Goal: Information Seeking & Learning: Learn about a topic

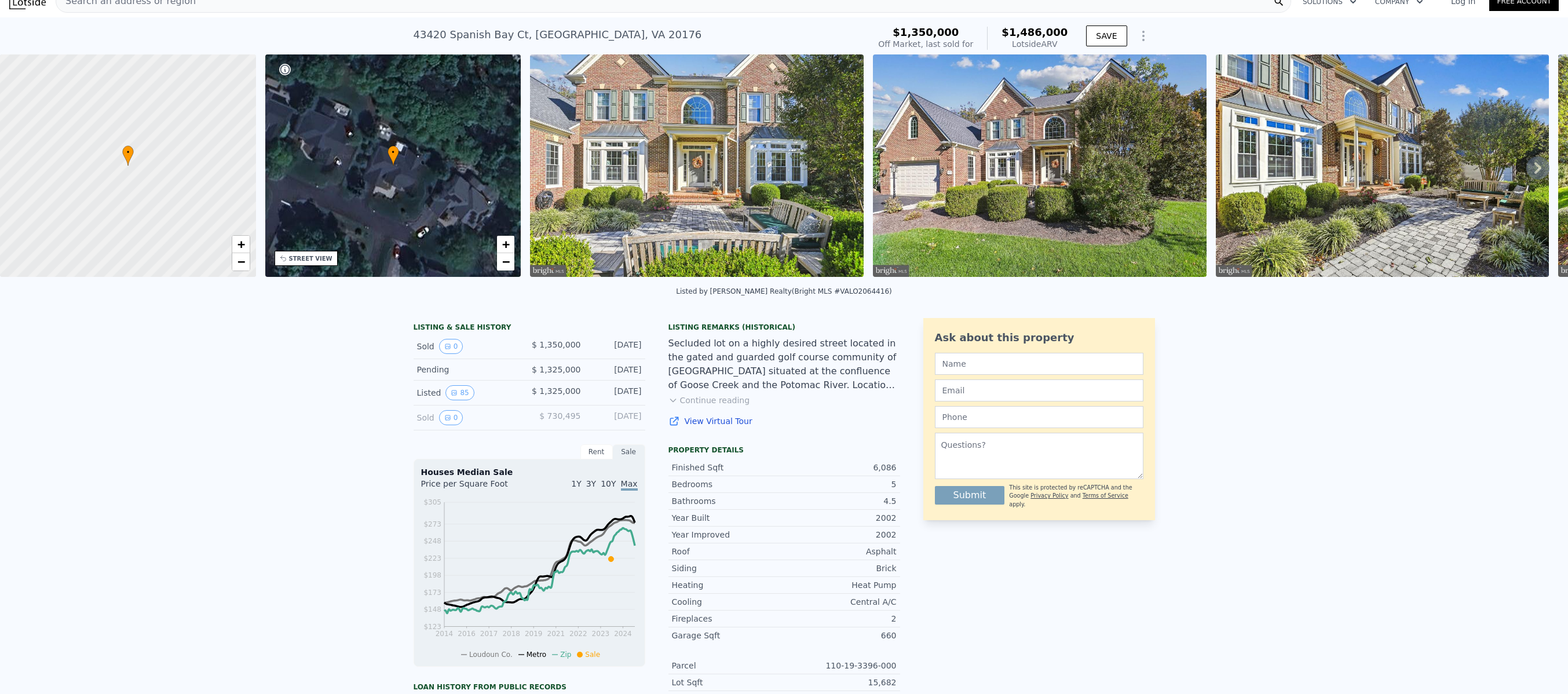
scroll to position [18, 0]
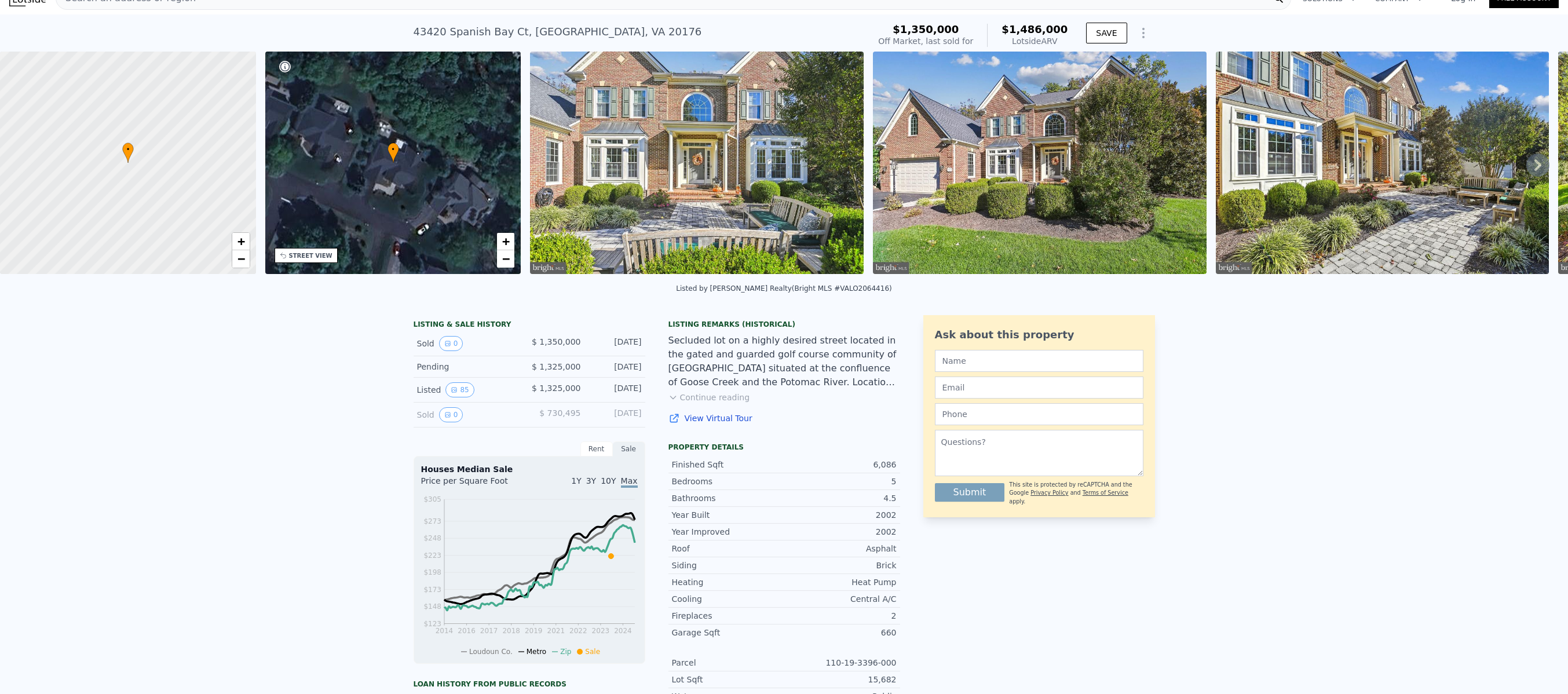
click at [700, 223] on img at bounding box center [696, 162] width 333 height 222
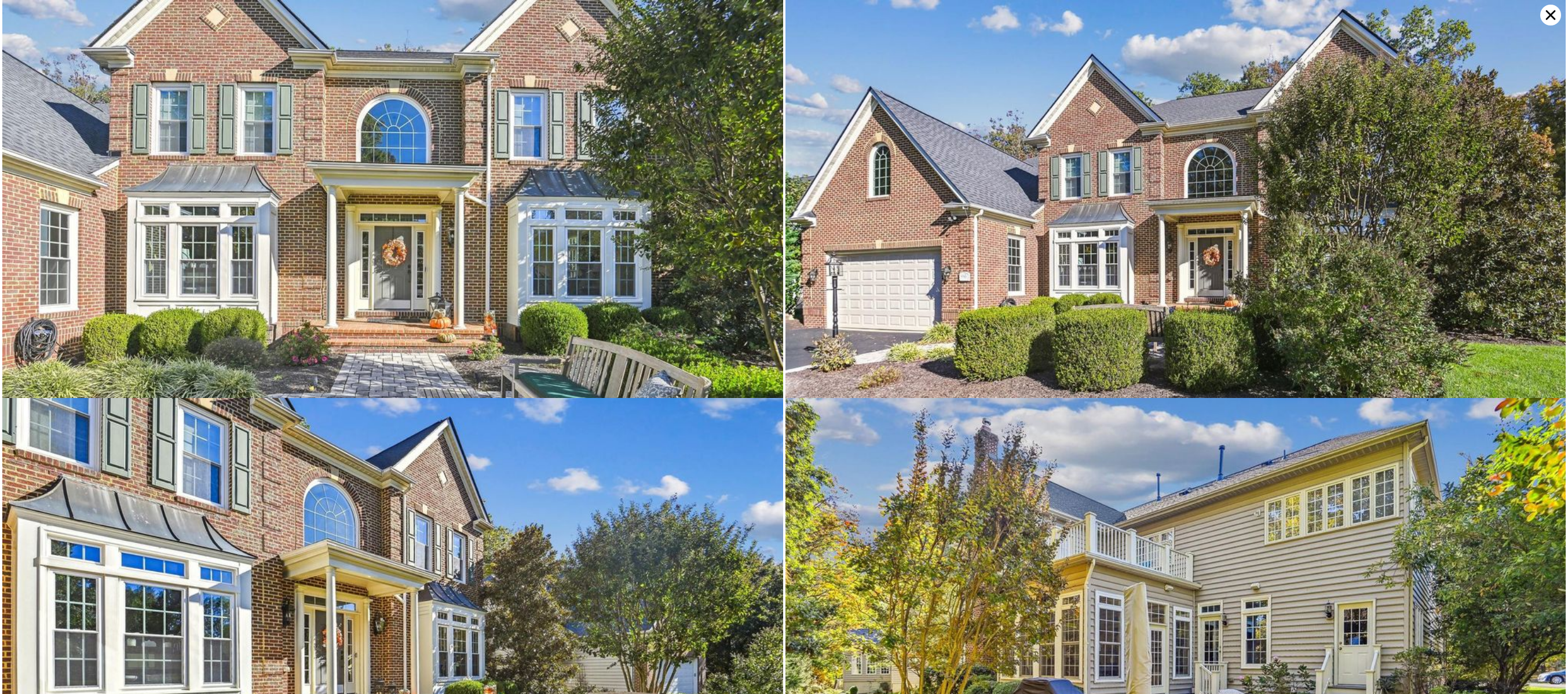
click at [550, 231] on img at bounding box center [393, 260] width 781 height 520
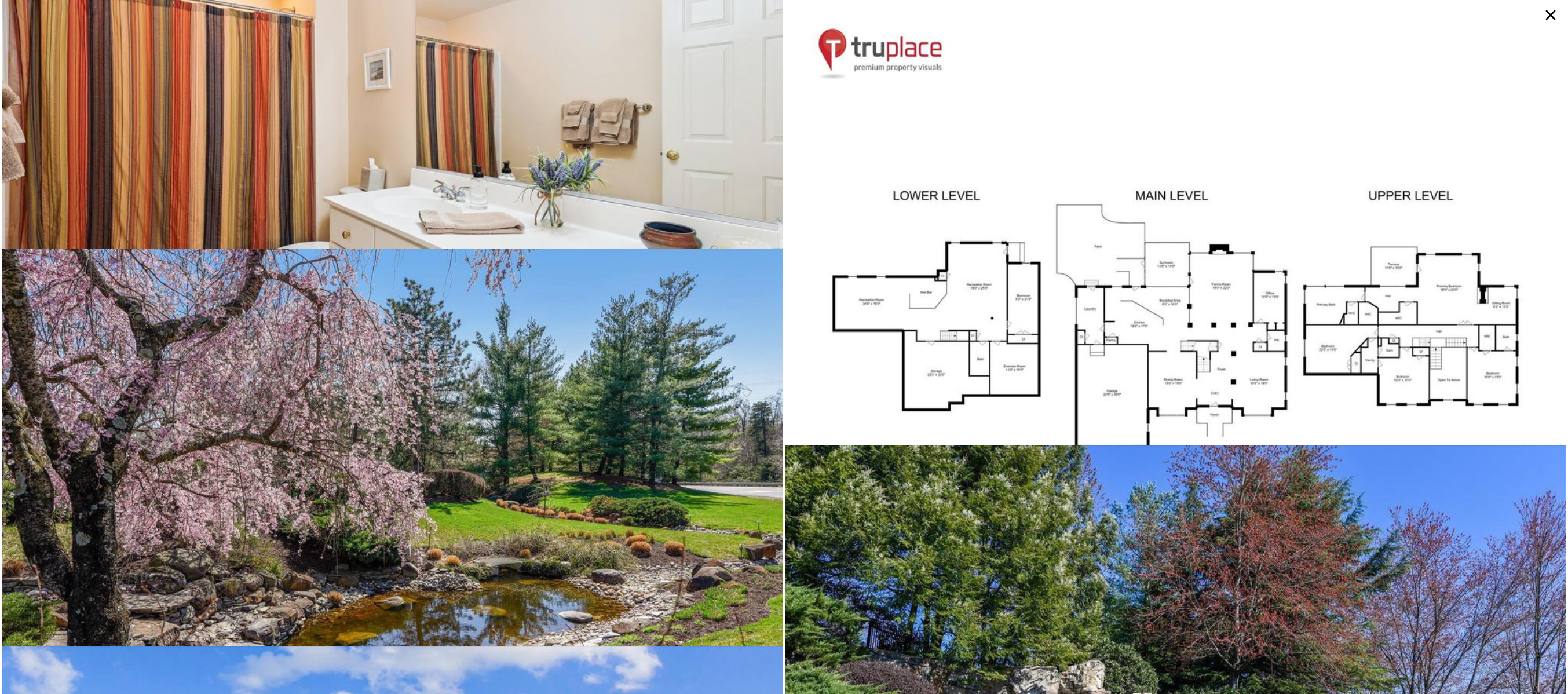
scroll to position [11688, 0]
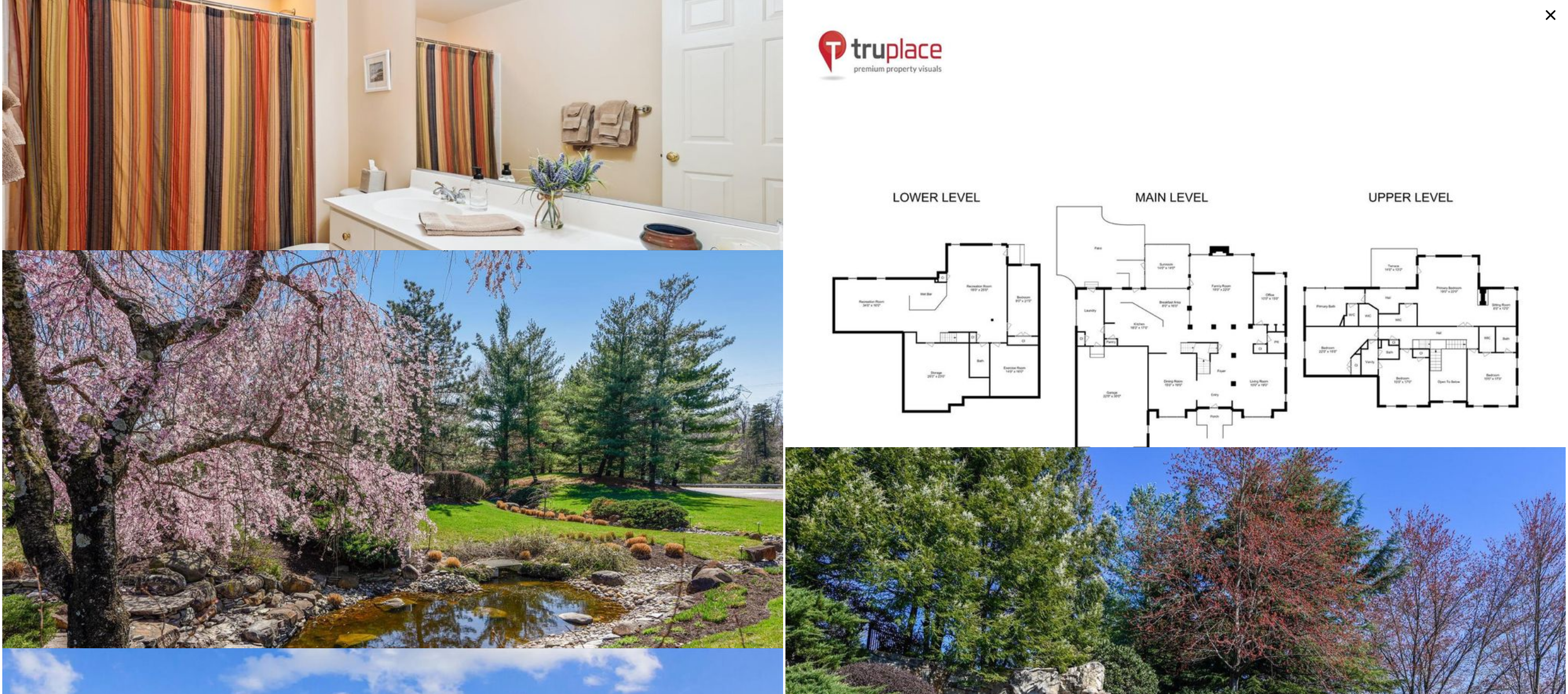
click at [960, 296] on img at bounding box center [1176, 292] width 781 height 585
click at [1034, 297] on img at bounding box center [1176, 292] width 781 height 585
click at [1027, 297] on img at bounding box center [1176, 292] width 781 height 585
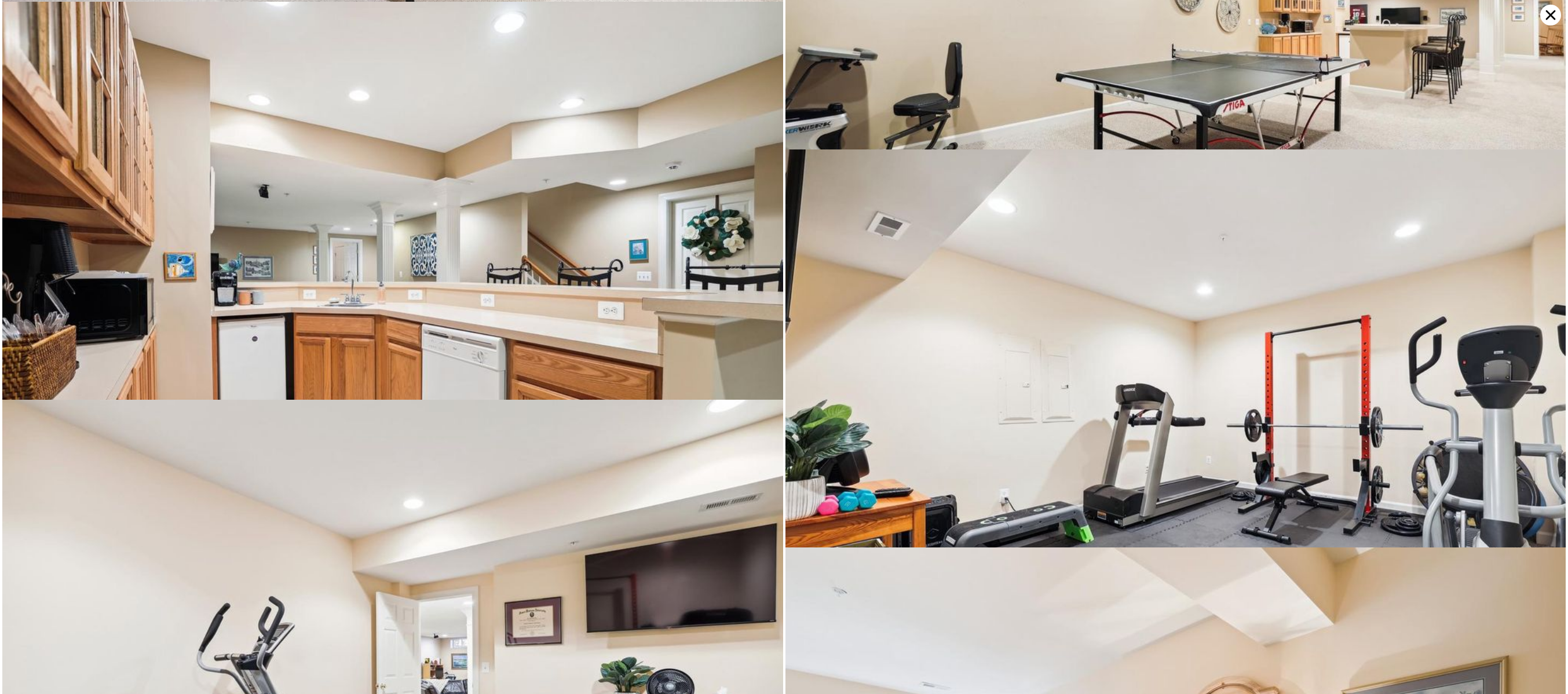
scroll to position [10744, 0]
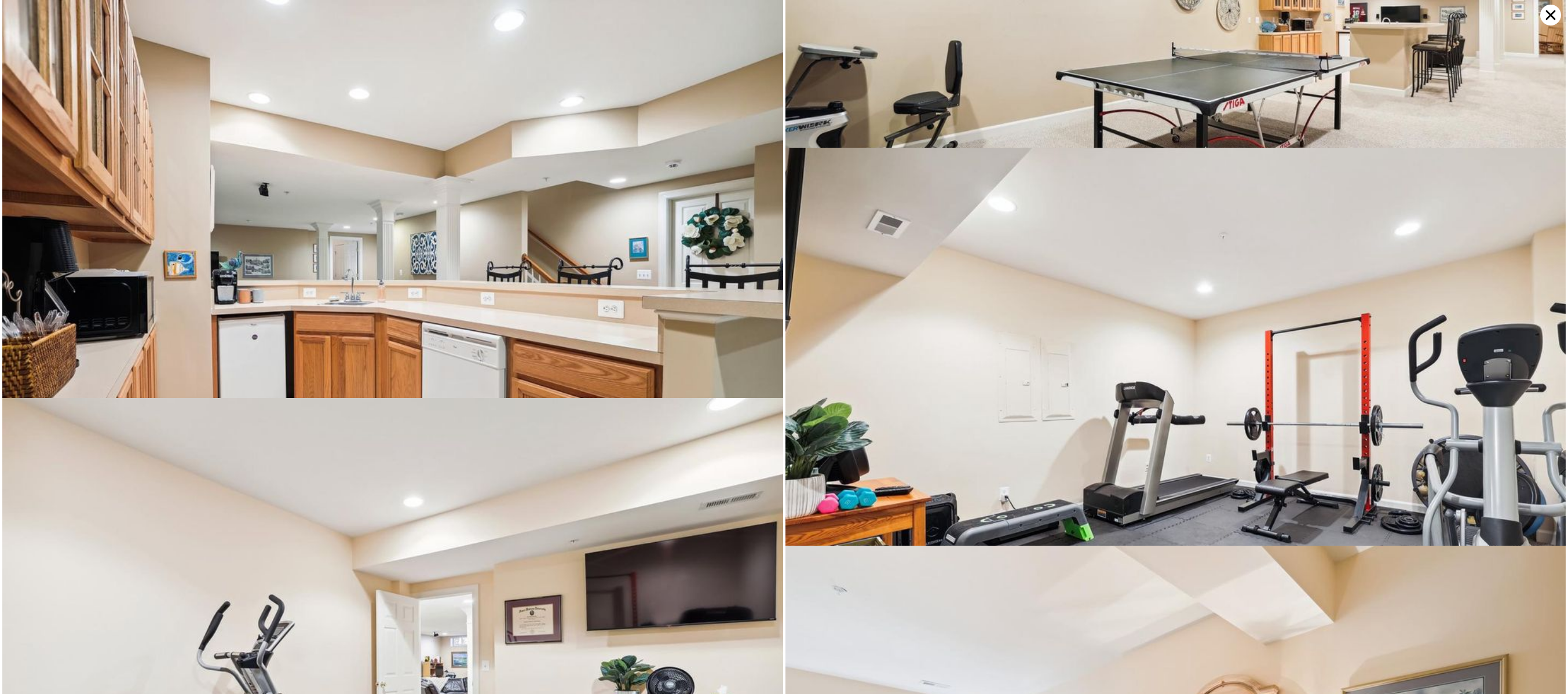
click at [761, 374] on img at bounding box center [393, 260] width 781 height 520
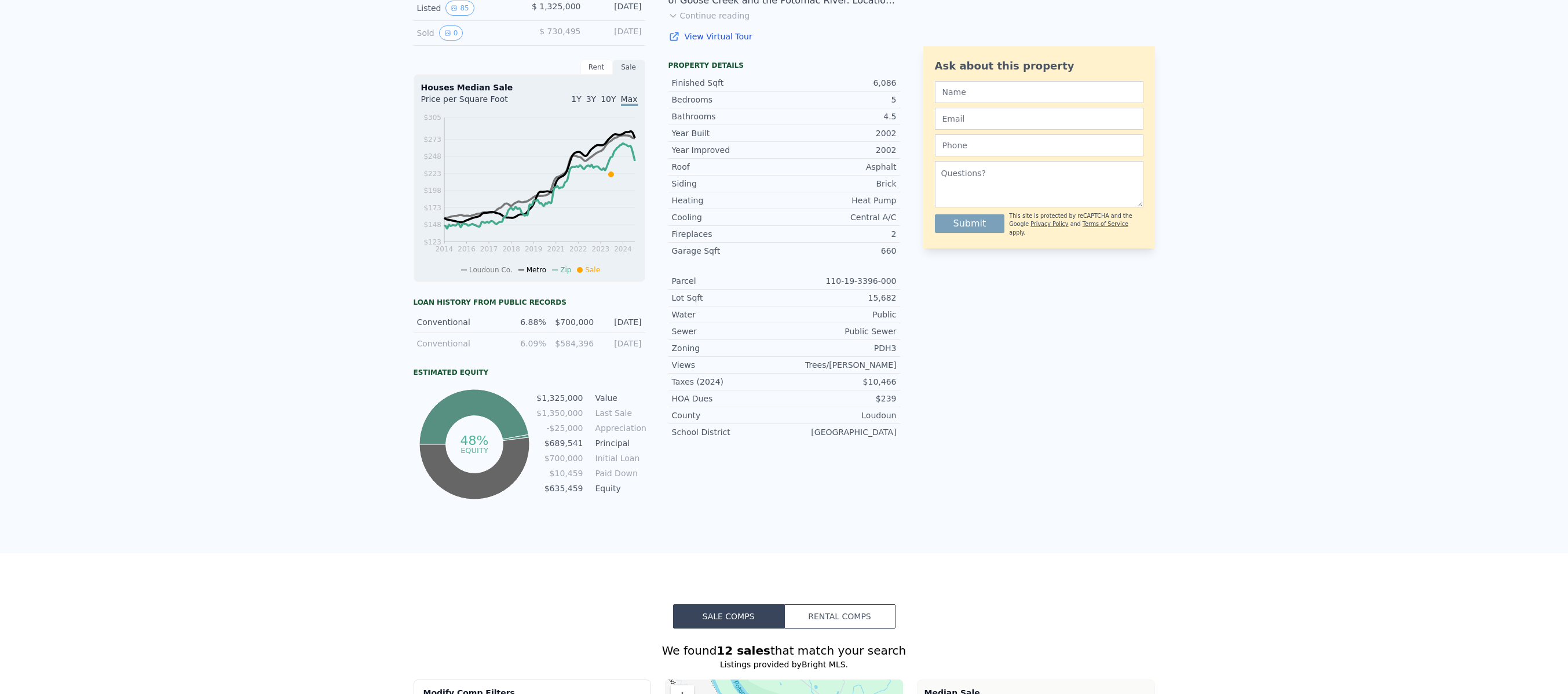
scroll to position [0, 0]
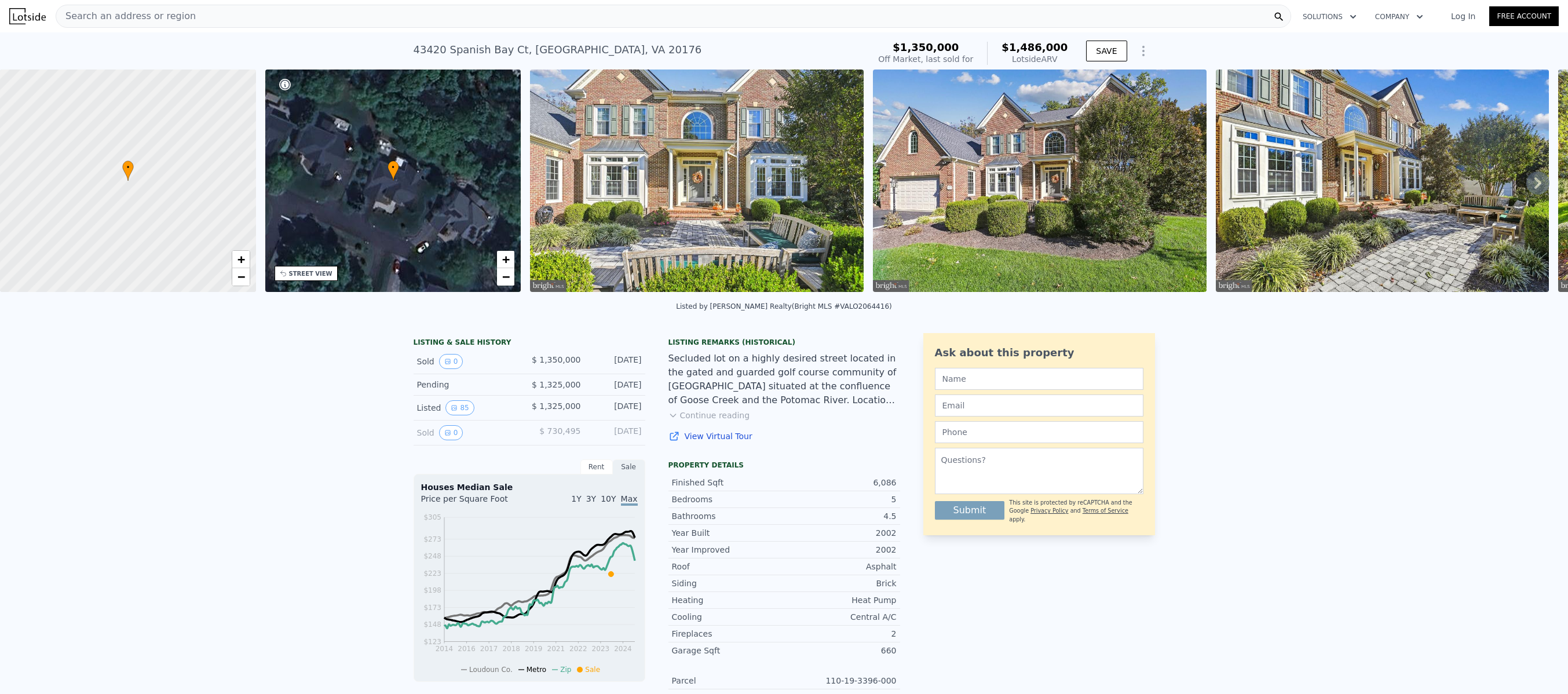
click at [755, 189] on img at bounding box center [696, 180] width 333 height 222
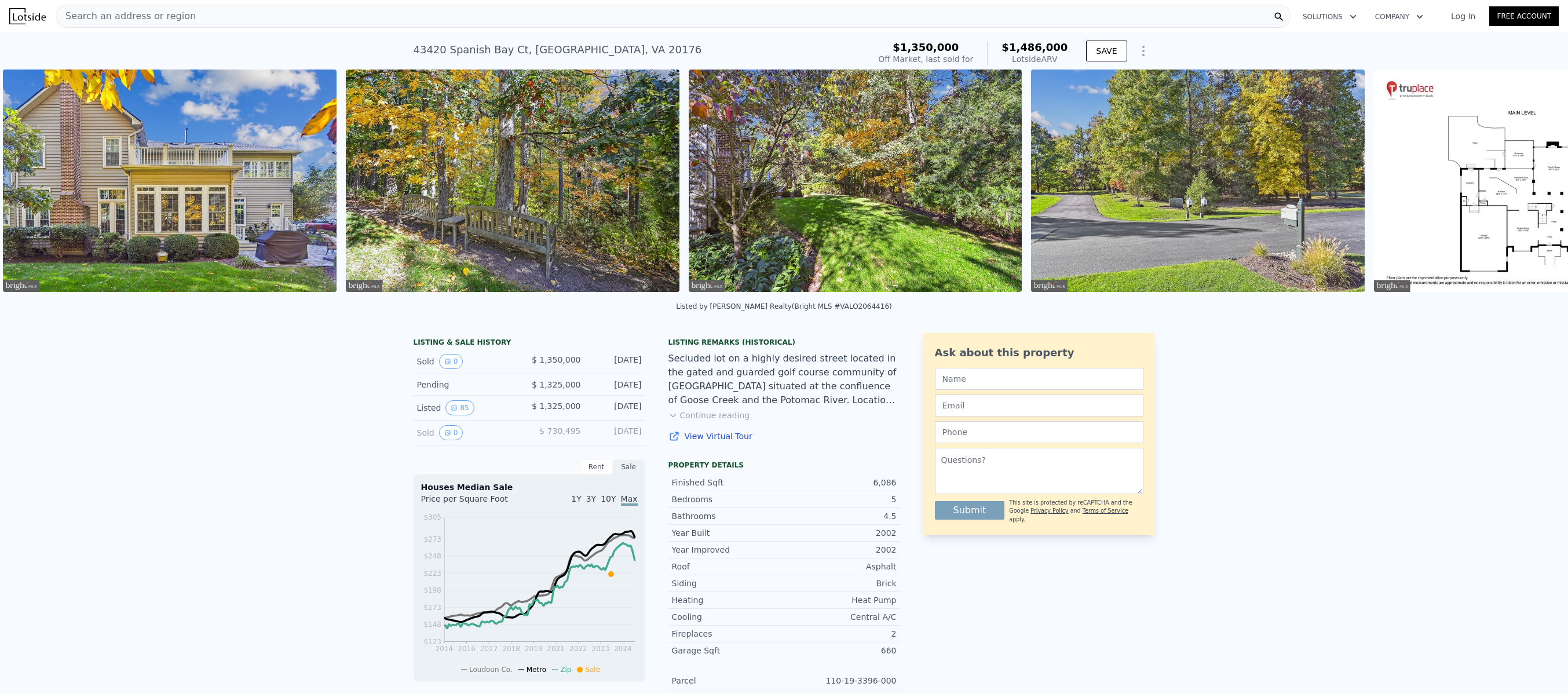
scroll to position [0, 2928]
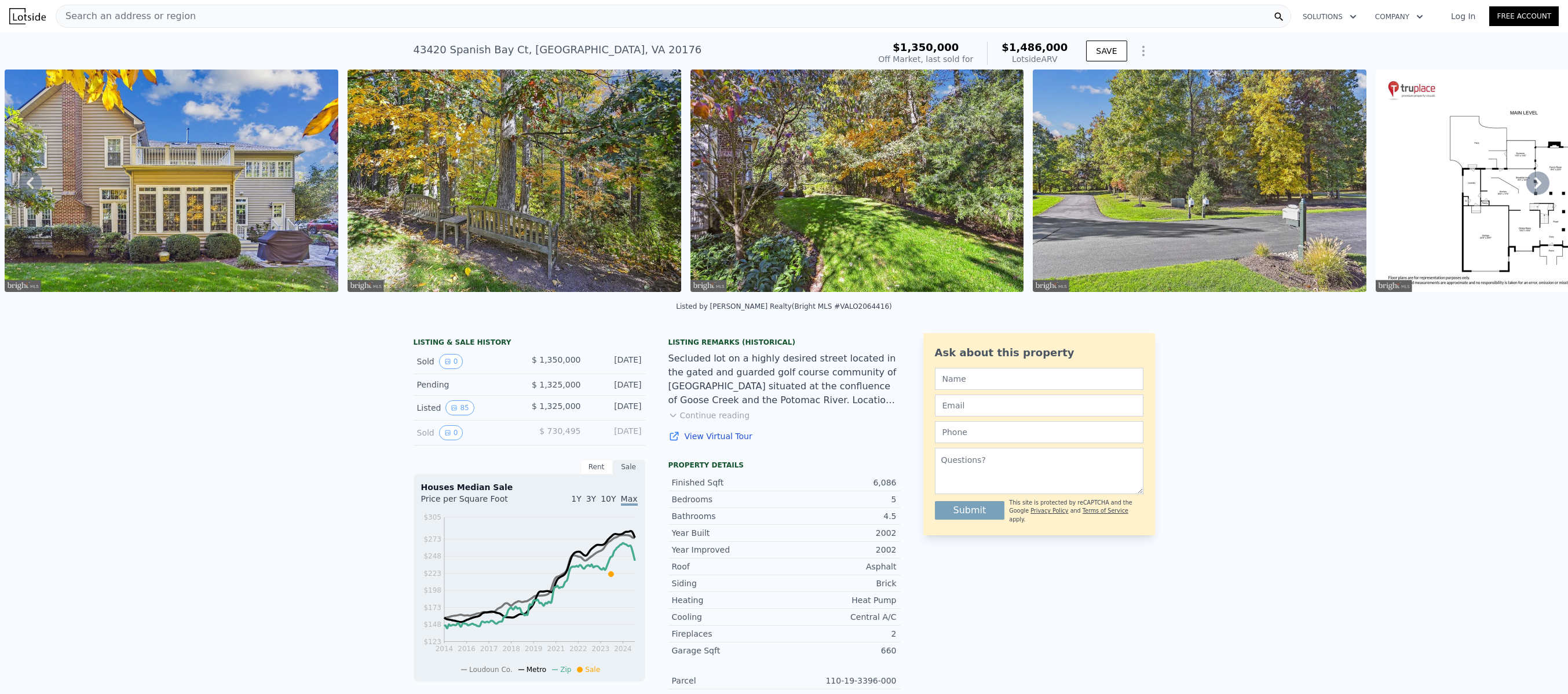
click at [602, 206] on img at bounding box center [514, 180] width 333 height 222
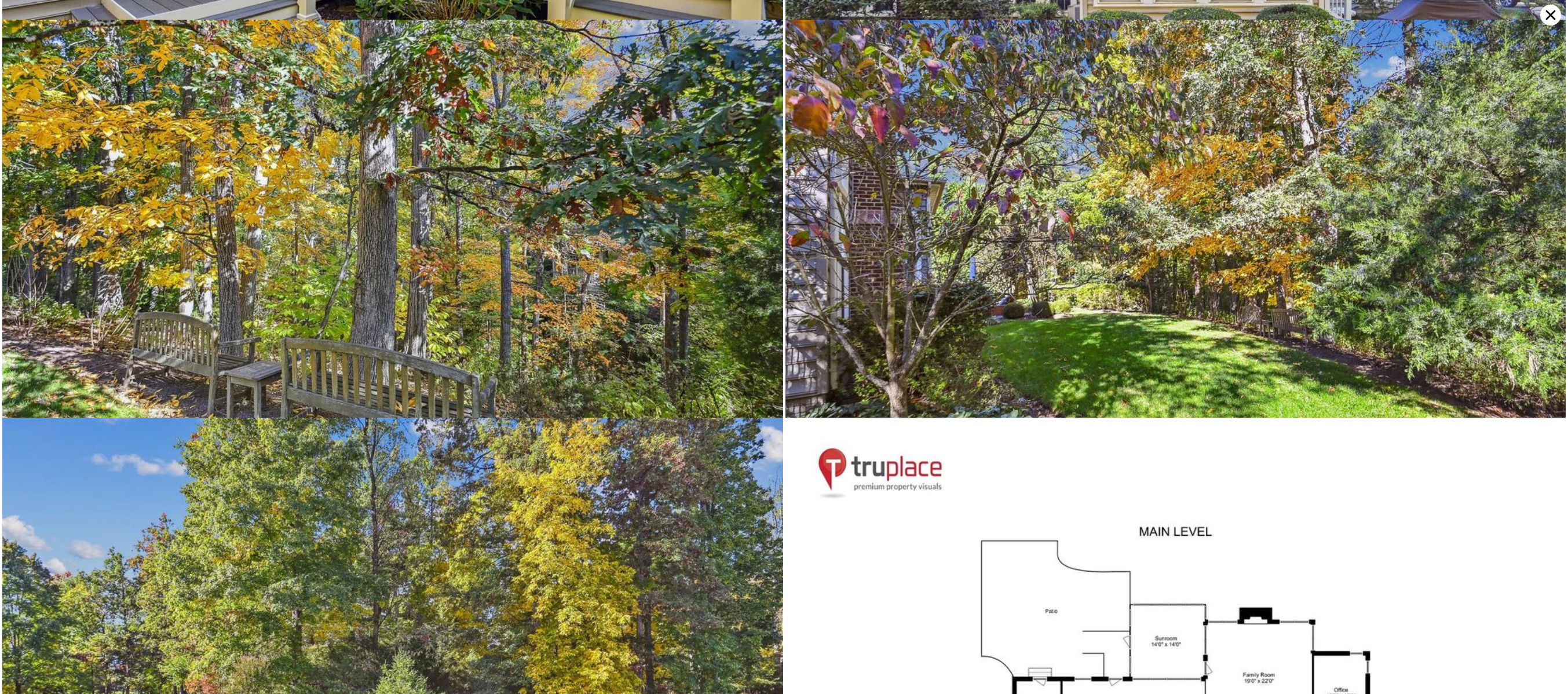
scroll to position [1591, 0]
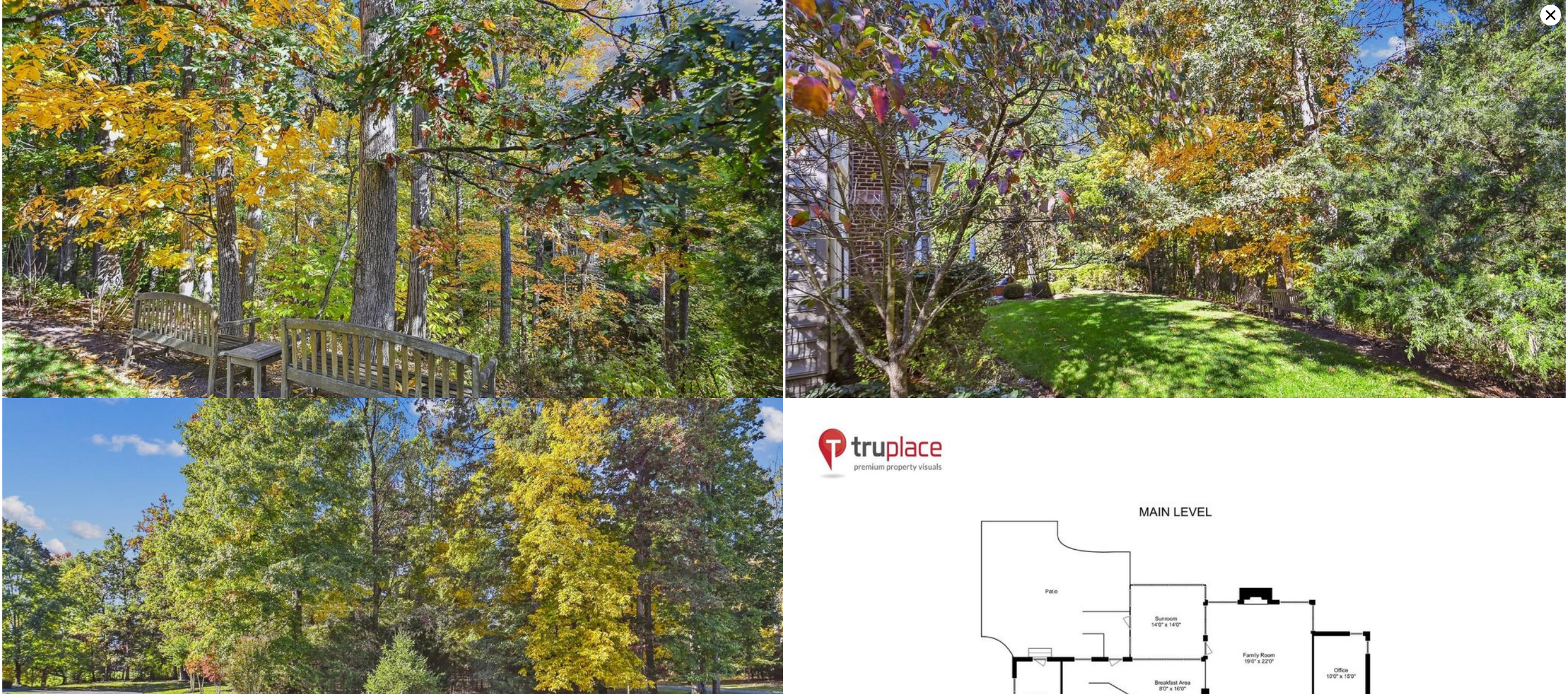
click at [545, 265] on img at bounding box center [393, 260] width 781 height 520
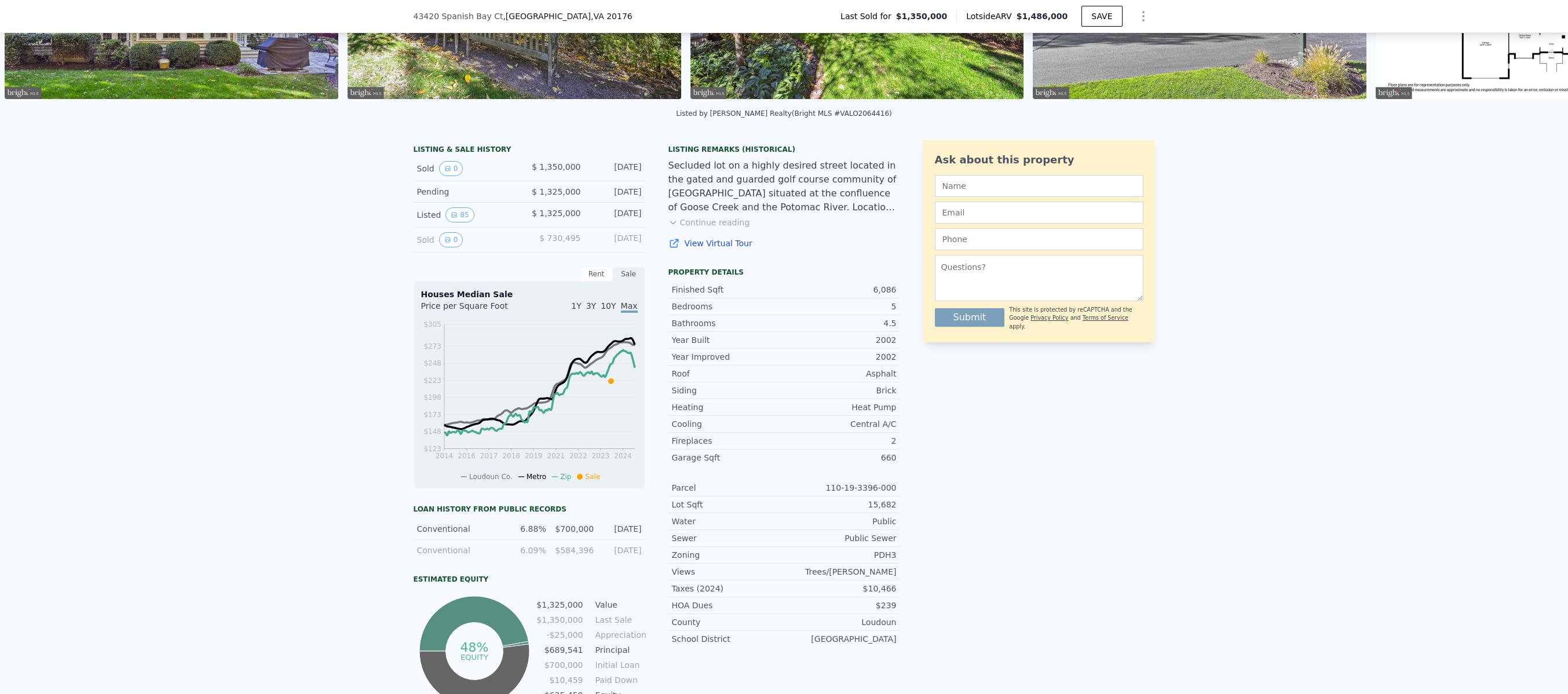
scroll to position [206, 0]
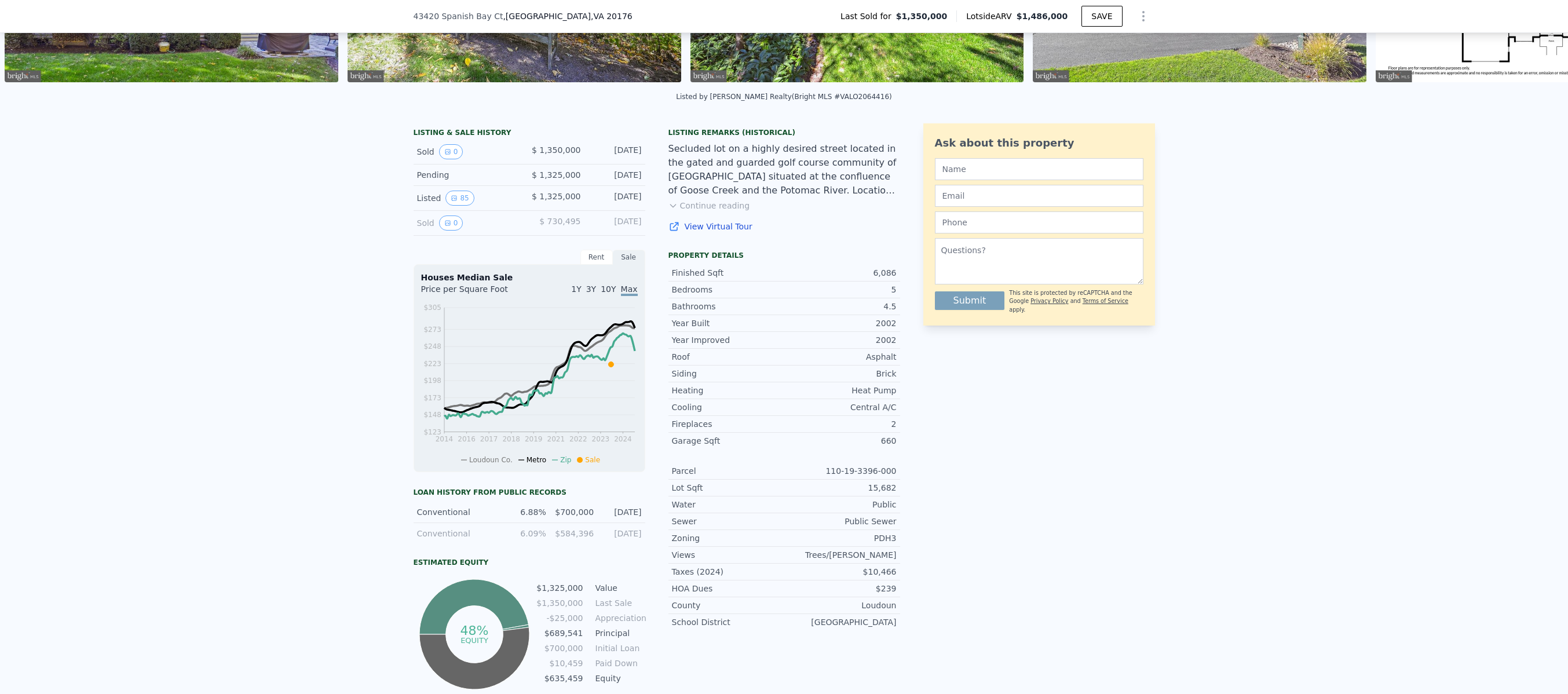
click at [721, 229] on link "View Virtual Tour" at bounding box center [784, 226] width 232 height 12
